Goal: Information Seeking & Learning: Learn about a topic

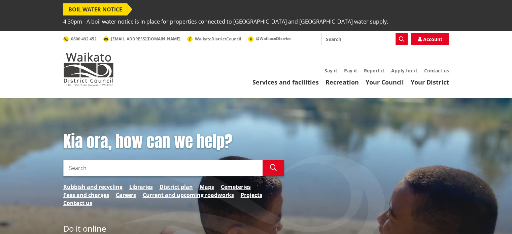
click at [328, 33] on input "Search" at bounding box center [365, 39] width 86 height 12
type input "home occupations"
click at [402, 36] on icon "button" at bounding box center [401, 38] width 5 height 5
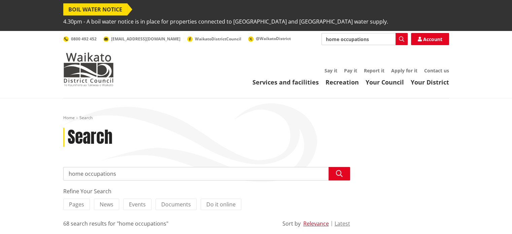
click at [131, 167] on input "home occupations" at bounding box center [206, 173] width 287 height 13
type input "home occupations, what is allowed?"
click at [338, 170] on icon "button" at bounding box center [339, 173] width 7 height 7
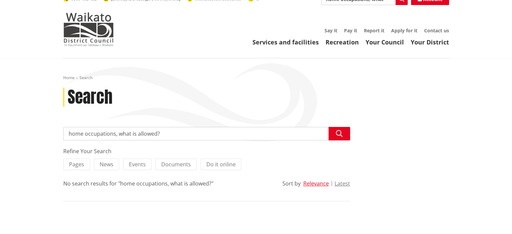
scroll to position [37, 0]
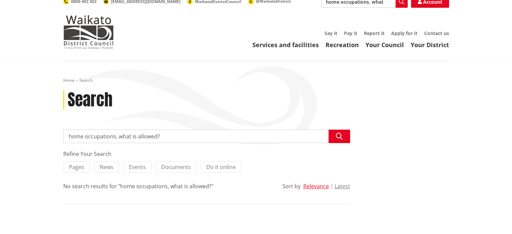
click at [166, 130] on input "home occupations, what is allowed?" at bounding box center [206, 136] width 287 height 13
click at [67, 130] on input "home occupations" at bounding box center [206, 136] width 287 height 13
drag, startPoint x: 139, startPoint y: 125, endPoint x: 139, endPoint y: 117, distance: 7.4
click at [139, 130] on input "what is a home occupations" at bounding box center [206, 136] width 287 height 13
type input "what is a home occupation"
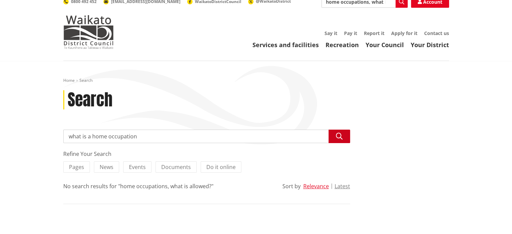
click at [339, 133] on icon "button" at bounding box center [339, 136] width 7 height 7
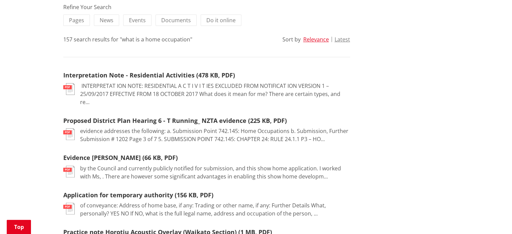
scroll to position [194, 0]
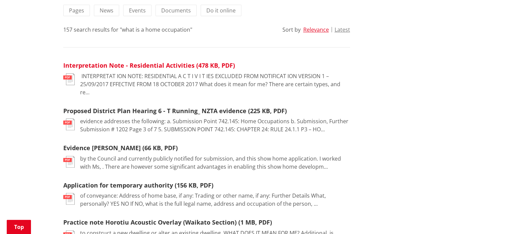
click at [139, 61] on link "Interpretation Note - Residential Activities (478 KB, PDF)" at bounding box center [149, 65] width 172 height 8
